Goal: Task Accomplishment & Management: Manage account settings

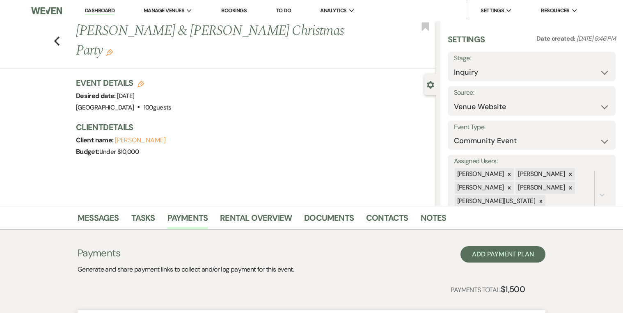
select select "5"
select select "7"
click at [94, 7] on link "Dashboard" at bounding box center [100, 11] width 30 height 8
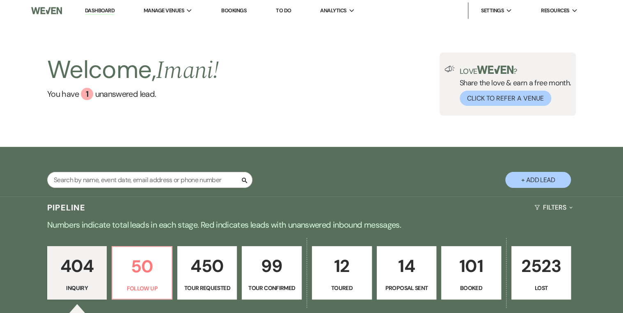
click at [230, 7] on link "Bookings" at bounding box center [233, 10] width 25 height 7
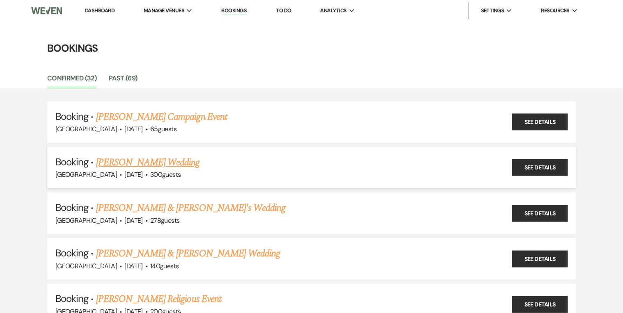
click at [142, 157] on link "[PERSON_NAME] Wedding" at bounding box center [148, 162] width 104 height 15
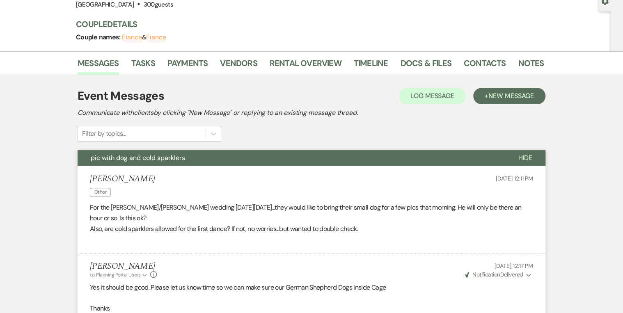
scroll to position [99, 0]
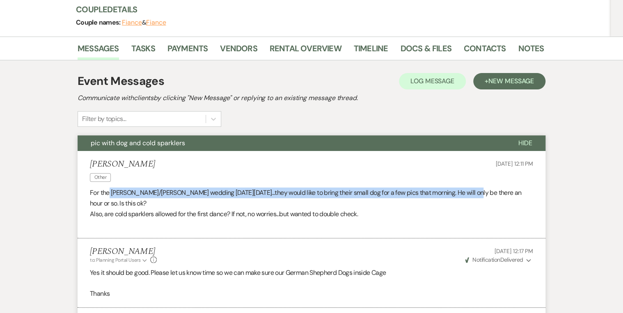
drag, startPoint x: 111, startPoint y: 192, endPoint x: 462, endPoint y: 191, distance: 350.7
click at [462, 191] on p "For the Poole/Williams wedding this Friday October 3...they would like to bring…" at bounding box center [312, 198] width 444 height 21
click at [340, 194] on p "For the Poole/Williams wedding this Friday October 3...they would like to bring…" at bounding box center [312, 198] width 444 height 21
click at [492, 51] on link "Contacts" at bounding box center [485, 51] width 42 height 18
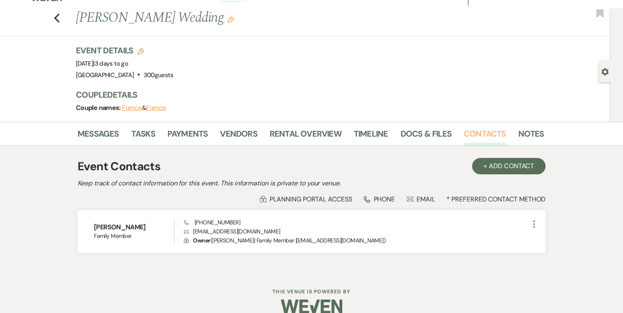
scroll to position [25, 0]
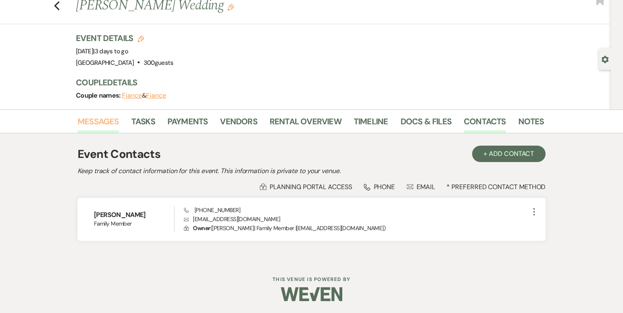
click at [91, 123] on link "Messages" at bounding box center [98, 124] width 41 height 18
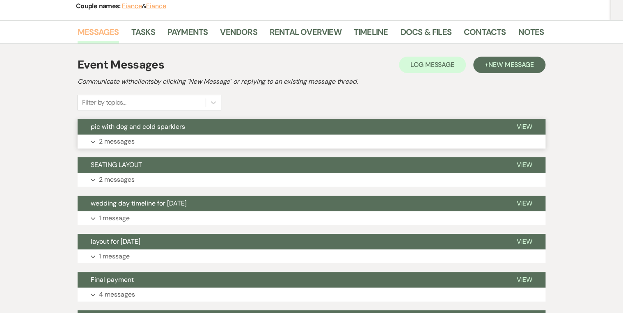
scroll to position [157, 0]
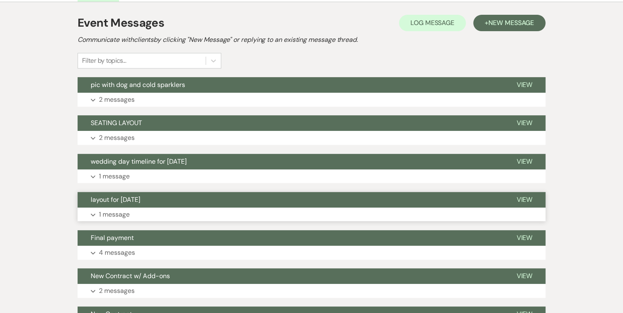
click at [169, 217] on button "Expand 1 message" at bounding box center [312, 215] width 468 height 14
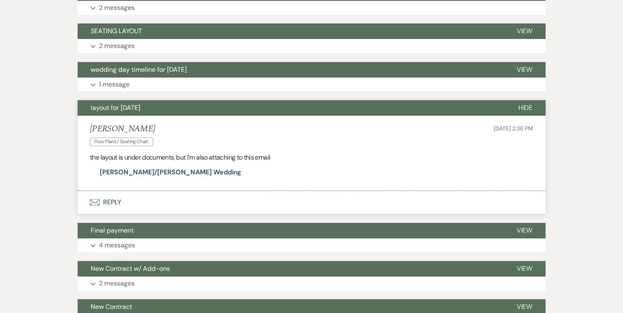
scroll to position [255, 0]
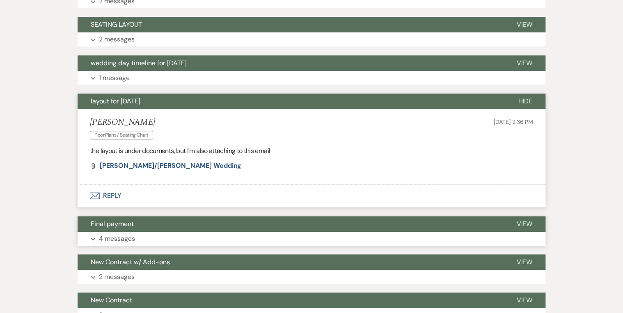
click at [168, 217] on button "Final payment" at bounding box center [291, 224] width 426 height 16
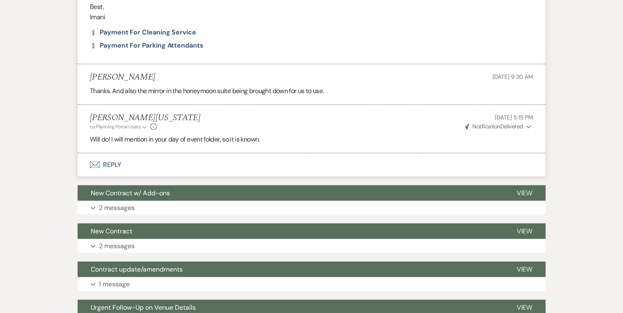
scroll to position [617, 0]
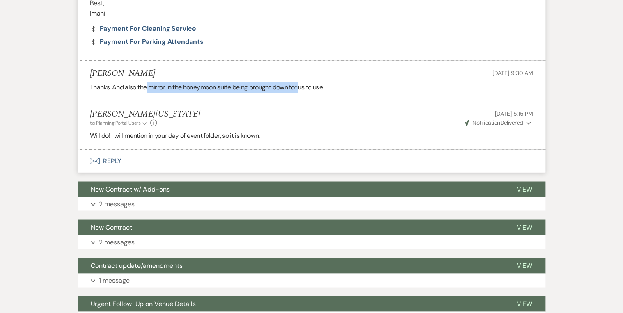
drag, startPoint x: 146, startPoint y: 87, endPoint x: 302, endPoint y: 84, distance: 155.7
click at [302, 84] on p "Thanks. And also the mirror in the honeymoon suite being brought down for us to…" at bounding box center [312, 87] width 444 height 11
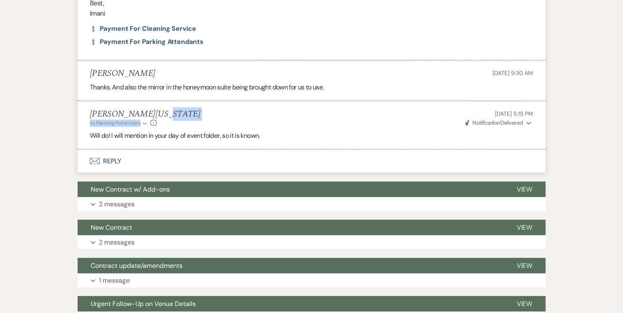
drag, startPoint x: 302, startPoint y: 84, endPoint x: 294, endPoint y: 119, distance: 35.8
click at [294, 119] on div "Imani Washington to: Planning Portal Users Expand Info Sep 13, 2025, 5:15 PM We…" at bounding box center [312, 118] width 444 height 18
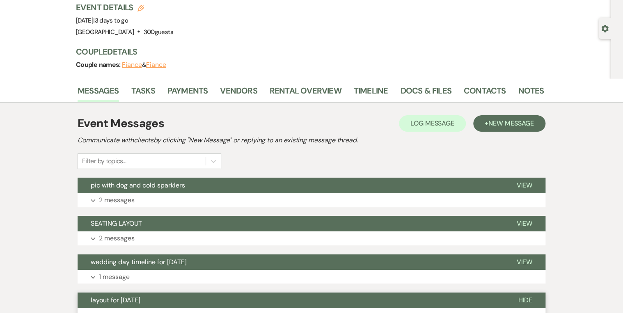
scroll to position [25, 0]
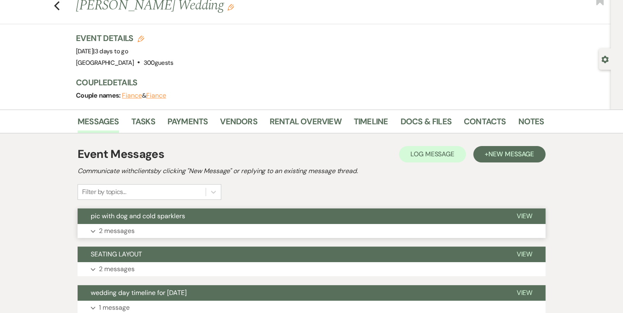
click at [214, 218] on button "pic with dog and cold sparklers" at bounding box center [291, 217] width 426 height 16
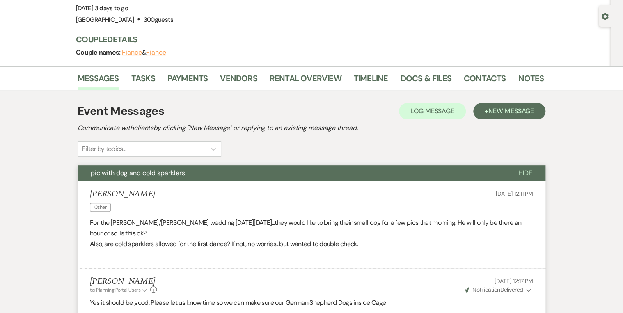
scroll to position [124, 0]
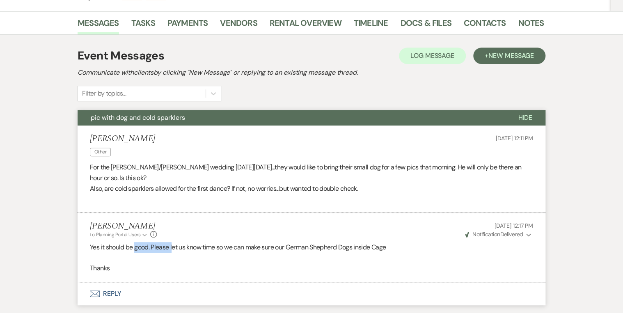
drag, startPoint x: 135, startPoint y: 246, endPoint x: 177, endPoint y: 246, distance: 41.5
click at [176, 246] on p "Yes it should be good. Please let us know time so we can make sure our German S…" at bounding box center [312, 247] width 444 height 11
drag, startPoint x: 177, startPoint y: 246, endPoint x: 236, endPoint y: 243, distance: 59.6
click at [236, 243] on p "Yes it should be good. Please let us know time so we can make sure our German S…" at bounding box center [312, 247] width 444 height 11
drag, startPoint x: 236, startPoint y: 243, endPoint x: 315, endPoint y: 245, distance: 78.9
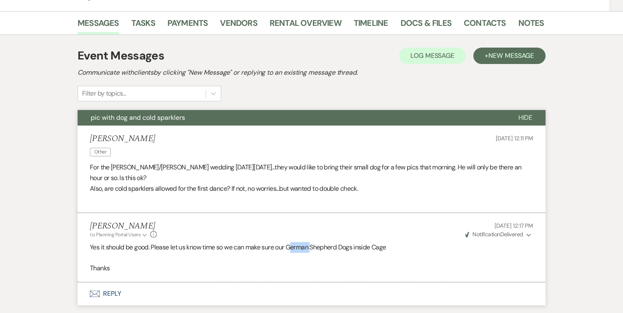
click at [315, 245] on p "Yes it should be good. Please let us know time so we can make sure our German S…" at bounding box center [312, 247] width 444 height 11
drag, startPoint x: 315, startPoint y: 245, endPoint x: 322, endPoint y: 245, distance: 7.0
click at [322, 245] on p "Yes it should be good. Please let us know time so we can make sure our German S…" at bounding box center [312, 247] width 444 height 11
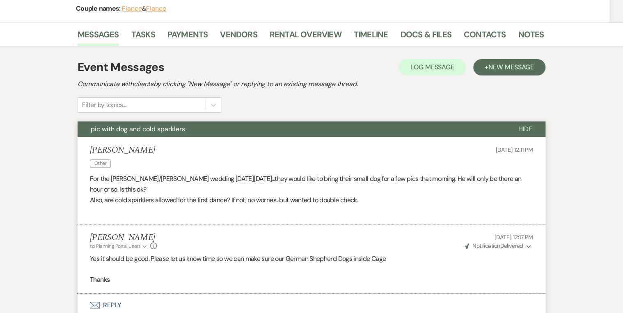
scroll to position [0, 0]
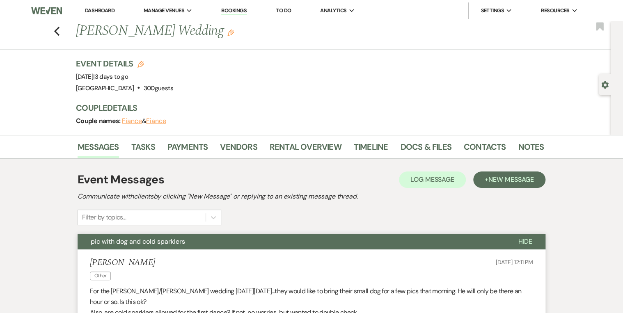
click at [222, 12] on li "Bookings" at bounding box center [234, 10] width 34 height 16
click at [239, 12] on link "Bookings" at bounding box center [233, 11] width 25 height 8
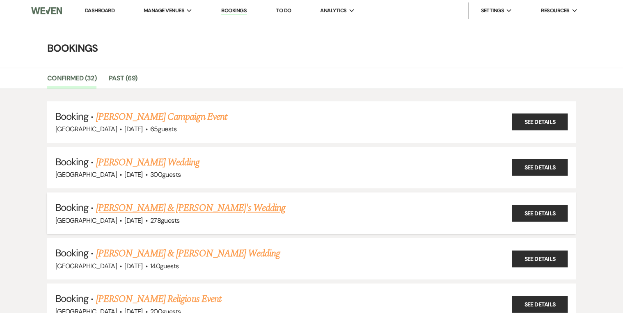
click at [144, 206] on link "[PERSON_NAME] & [PERSON_NAME]'s Wedding" at bounding box center [191, 208] width 190 height 15
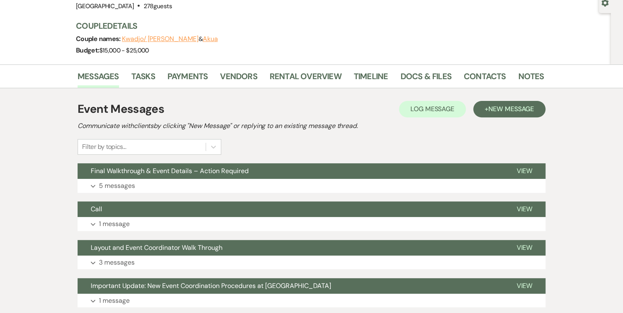
scroll to position [99, 0]
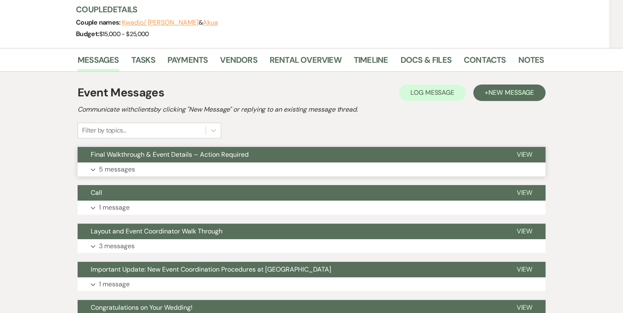
click at [184, 164] on button "Expand 5 messages" at bounding box center [312, 170] width 468 height 14
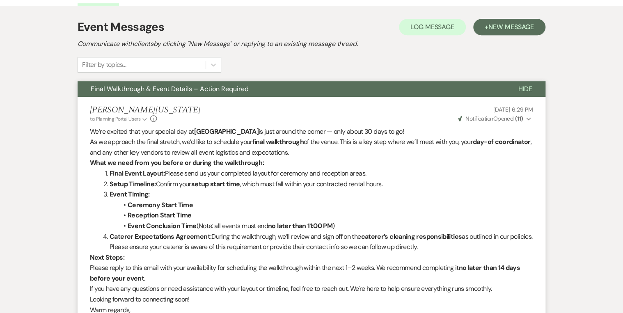
scroll to position [55, 0]
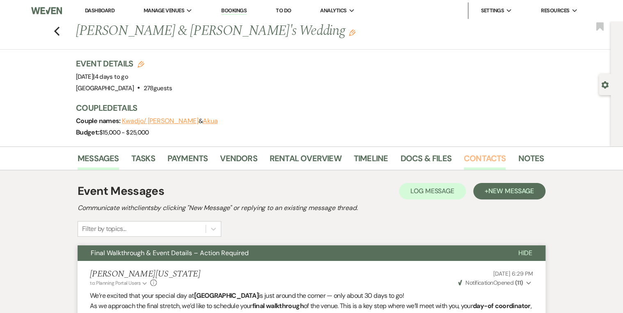
click at [478, 155] on link "Contacts" at bounding box center [485, 161] width 42 height 18
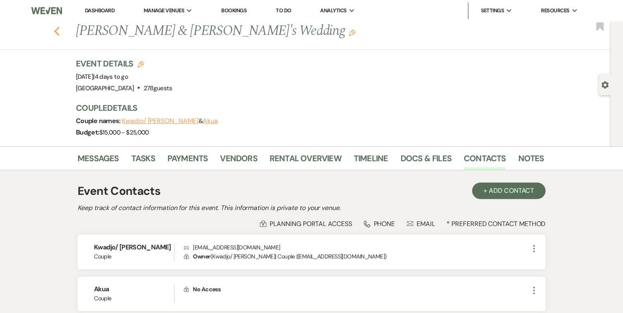
click at [60, 32] on icon "Previous" at bounding box center [57, 31] width 6 height 10
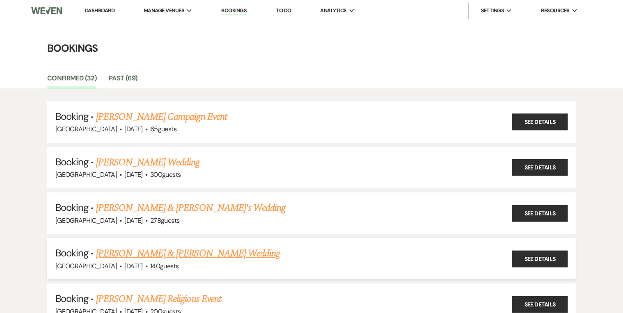
click at [155, 247] on link "[PERSON_NAME] & [PERSON_NAME] Wedding" at bounding box center [188, 253] width 184 height 15
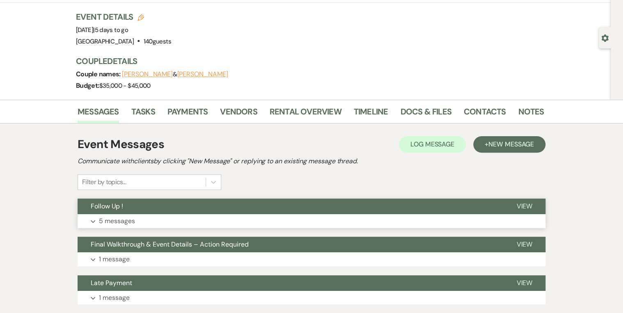
scroll to position [66, 0]
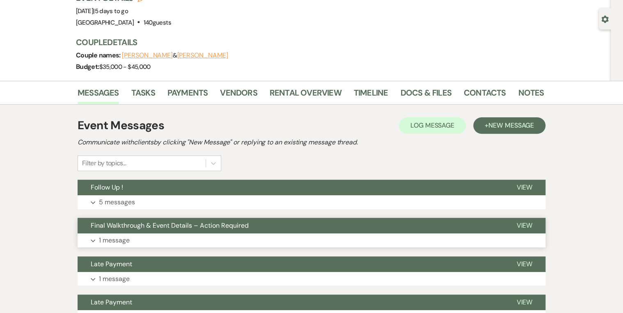
click at [161, 237] on button "Expand 1 message" at bounding box center [312, 241] width 468 height 14
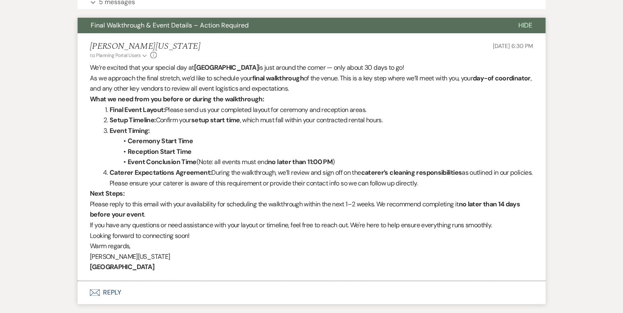
scroll to position [361, 0]
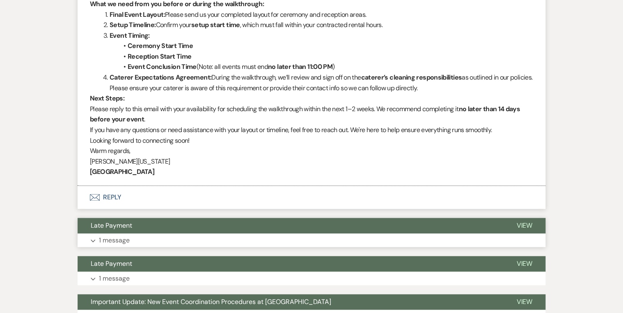
click at [159, 232] on button "Late Payment" at bounding box center [291, 226] width 426 height 16
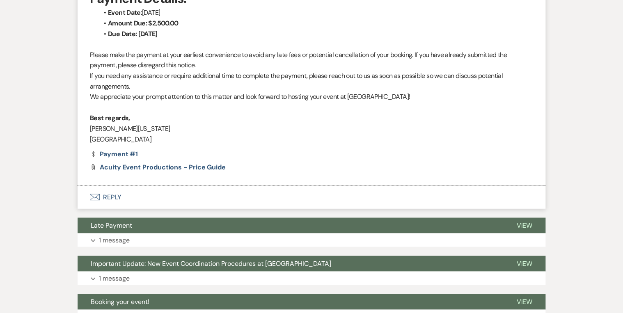
scroll to position [690, 0]
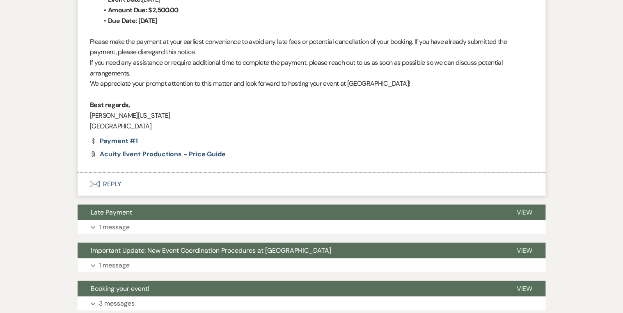
click at [146, 228] on button "Expand 1 message" at bounding box center [312, 227] width 468 height 14
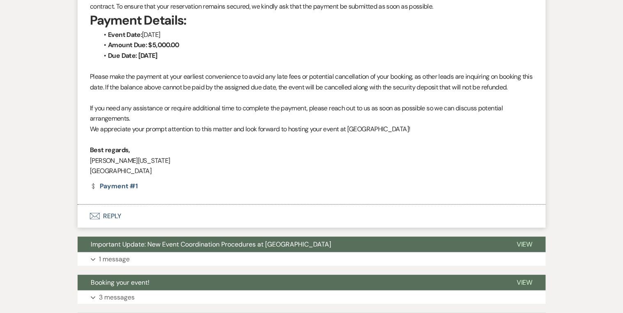
scroll to position [986, 0]
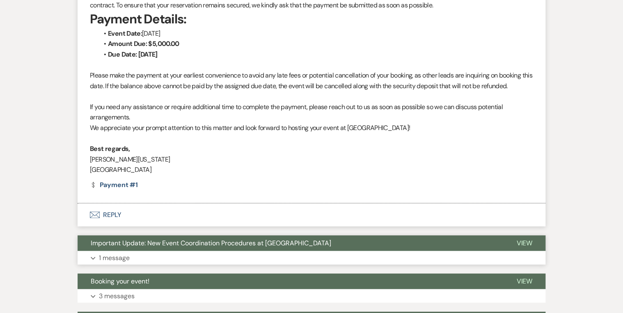
click at [140, 248] on button "Important Update: New Event Coordination Procedures at [GEOGRAPHIC_DATA]" at bounding box center [291, 244] width 426 height 16
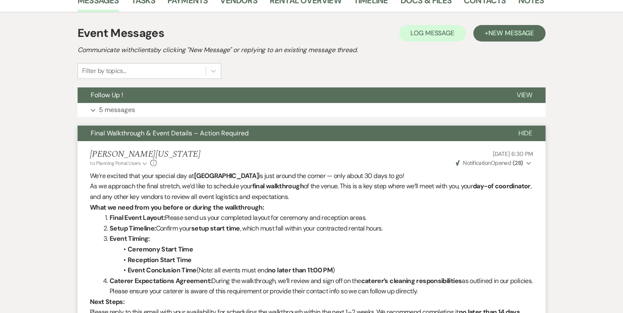
scroll to position [147, 0]
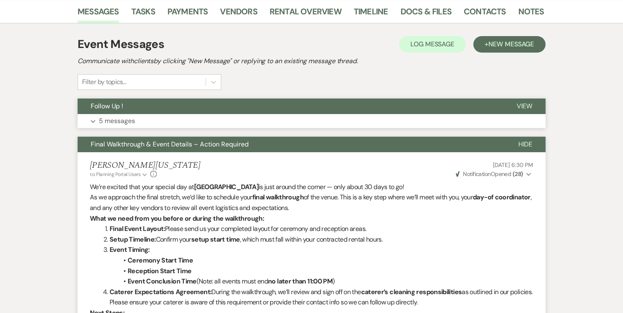
click at [133, 117] on p "5 messages" at bounding box center [117, 121] width 36 height 11
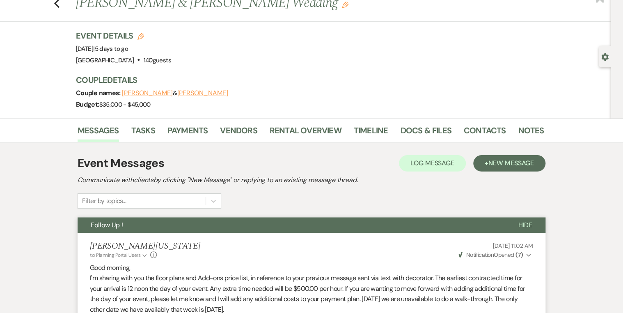
scroll to position [0, 0]
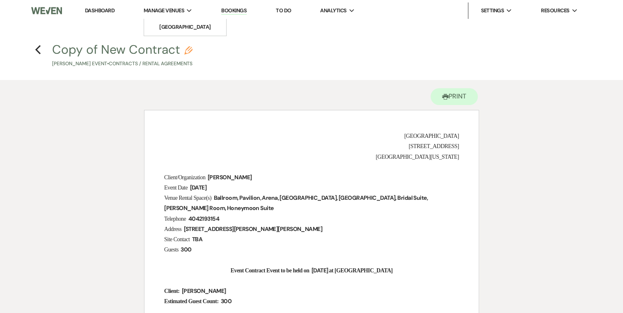
click at [176, 11] on span "Manage Venues" at bounding box center [164, 11] width 41 height 8
click at [230, 11] on link "Bookings" at bounding box center [233, 11] width 25 height 8
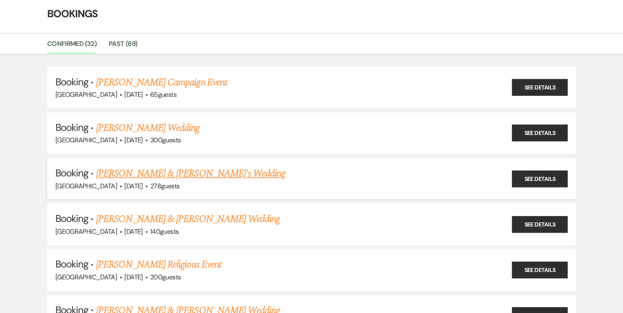
scroll to position [66, 0]
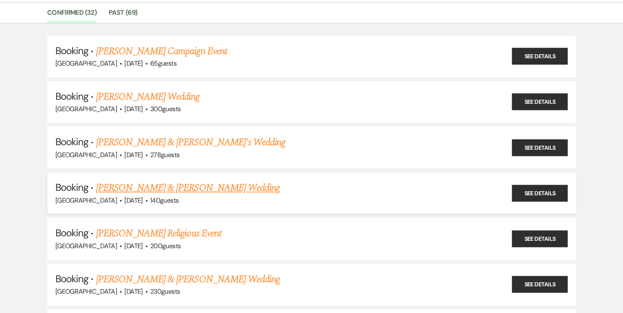
click at [169, 186] on link "[PERSON_NAME] & [PERSON_NAME] Wedding" at bounding box center [188, 188] width 184 height 15
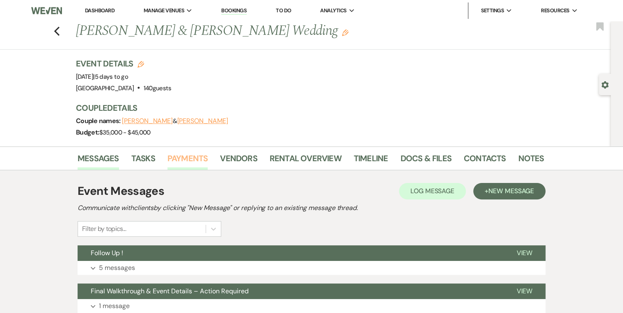
click at [180, 159] on link "Payments" at bounding box center [188, 161] width 41 height 18
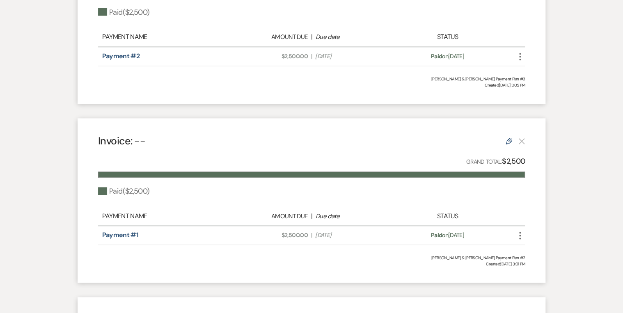
scroll to position [514, 0]
